Goal: Find specific page/section: Find specific page/section

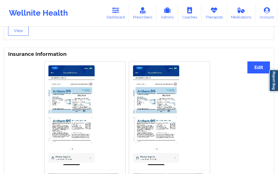
scroll to position [354, 0]
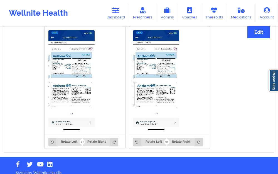
click at [85, 71] on img at bounding box center [72, 80] width 46 height 100
click at [161, 117] on img at bounding box center [156, 80] width 46 height 100
click at [161, 115] on img at bounding box center [156, 80] width 46 height 100
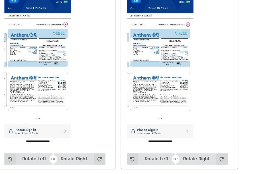
drag, startPoint x: 98, startPoint y: 83, endPoint x: 105, endPoint y: 98, distance: 16.5
click at [105, 98] on div at bounding box center [85, 80] width 81 height 108
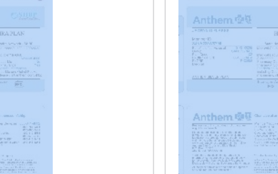
drag, startPoint x: 106, startPoint y: 71, endPoint x: 130, endPoint y: 75, distance: 23.4
click at [130, 75] on div "Rotate Left Rotate Right Rotate Left Rotate Right" at bounding box center [127, 87] width 238 height 129
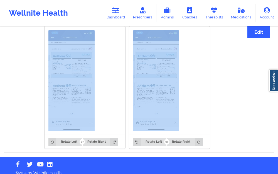
scroll to position [326, 0]
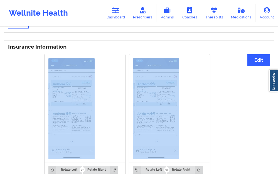
click at [159, 89] on img at bounding box center [156, 108] width 46 height 100
click at [263, 54] on button "Edit" at bounding box center [259, 60] width 23 height 12
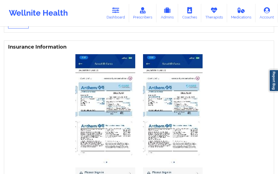
click at [180, 80] on img at bounding box center [173, 119] width 60 height 130
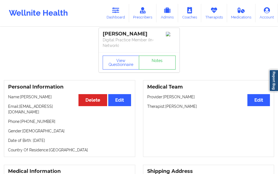
scroll to position [0, 0]
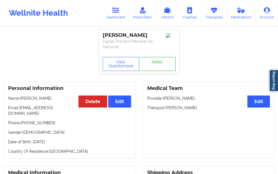
click at [155, 68] on link "Notes" at bounding box center [157, 64] width 37 height 14
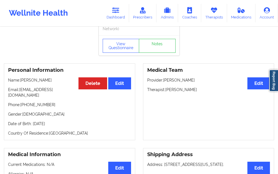
scroll to position [28, 0]
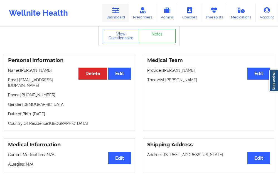
click at [117, 19] on link "Dashboard" at bounding box center [116, 13] width 27 height 18
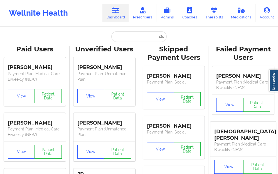
click at [132, 31] on input "text" at bounding box center [139, 36] width 55 height 11
click at [122, 40] on input "text" at bounding box center [139, 36] width 55 height 11
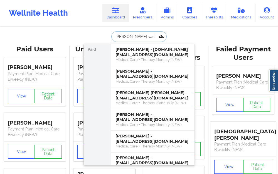
type input "[PERSON_NAME]"
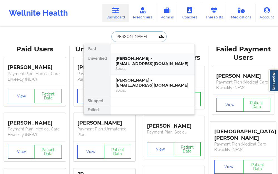
click at [134, 70] on div "Social" at bounding box center [153, 68] width 75 height 5
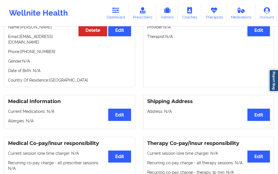
scroll to position [28, 0]
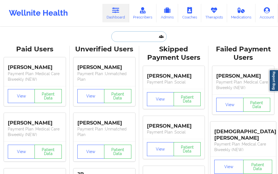
click at [133, 40] on input "text" at bounding box center [139, 36] width 55 height 11
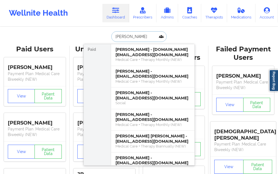
type input "[PERSON_NAME]"
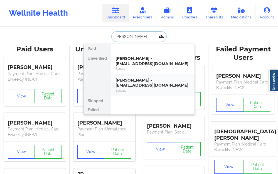
click at [120, 87] on div "[PERSON_NAME] - [EMAIL_ADDRESS][DOMAIN_NAME]" at bounding box center [153, 82] width 75 height 10
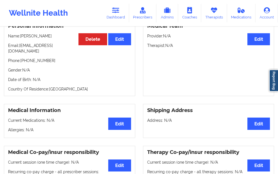
scroll to position [28, 0]
